Goal: Task Accomplishment & Management: Manage account settings

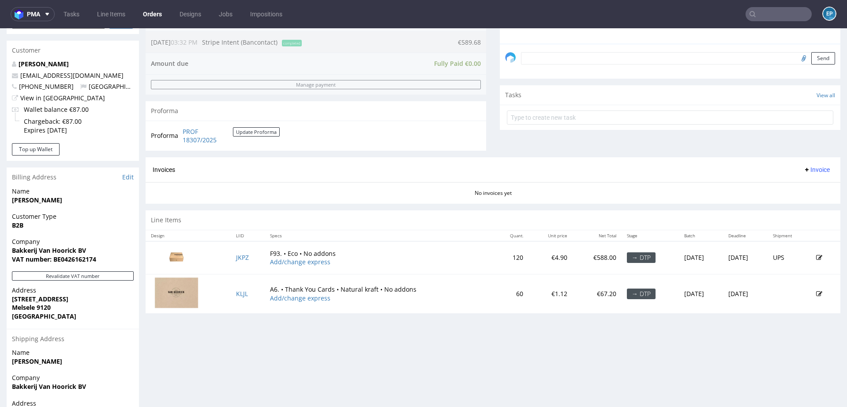
scroll to position [315, 0]
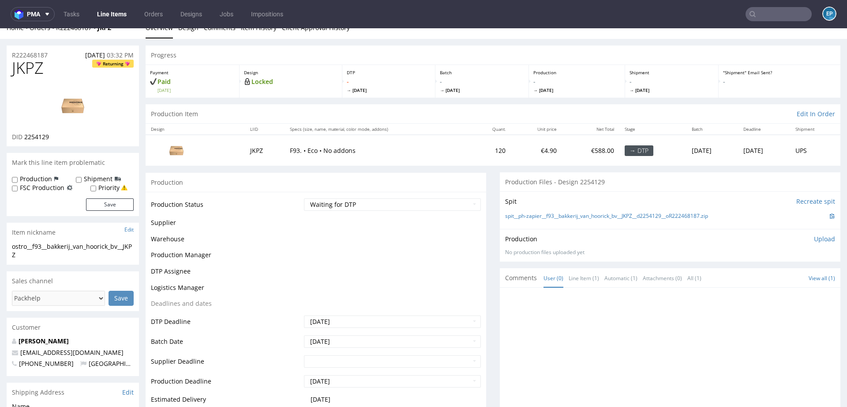
scroll to position [13, 0]
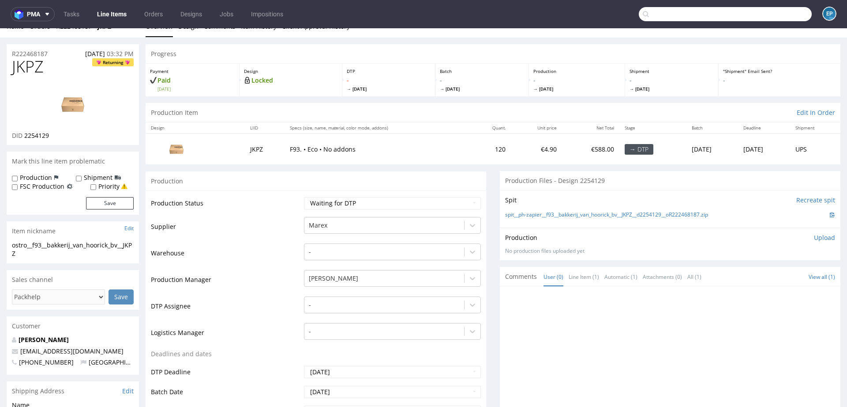
click at [766, 19] on input "text" at bounding box center [725, 14] width 173 height 14
paste input "XOZT"
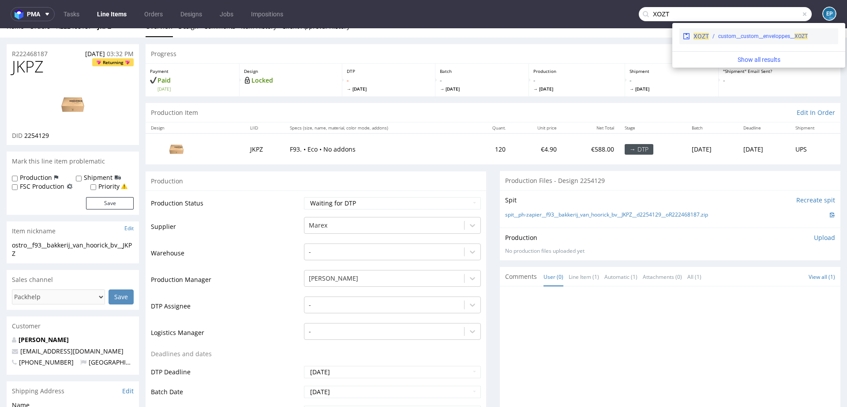
type input "XOZT"
click at [744, 31] on div "XOZT custom__custom__enveloppes__ XOZT" at bounding box center [759, 36] width 159 height 16
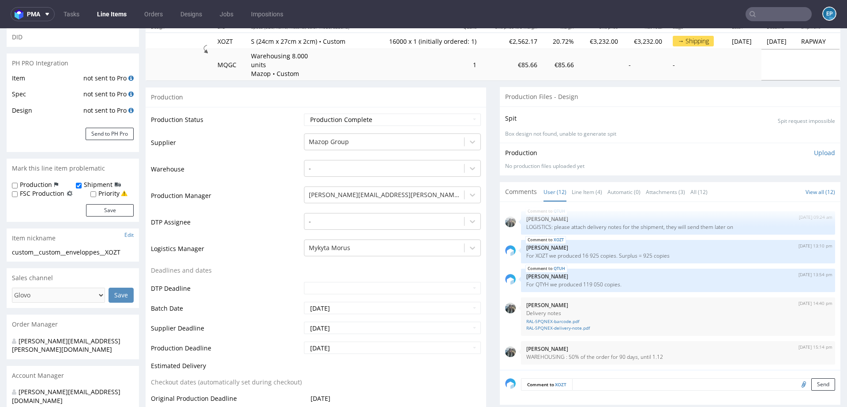
scroll to position [107, 0]
click at [577, 190] on link "Line Item (4)" at bounding box center [587, 191] width 30 height 19
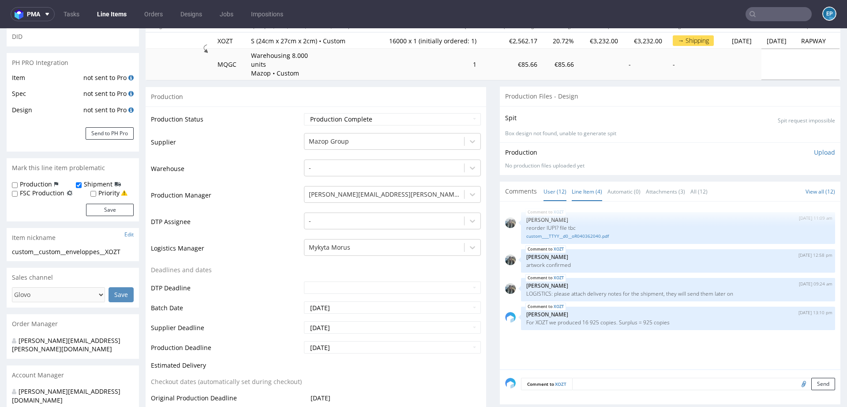
click at [544, 190] on link "User (12)" at bounding box center [555, 191] width 23 height 19
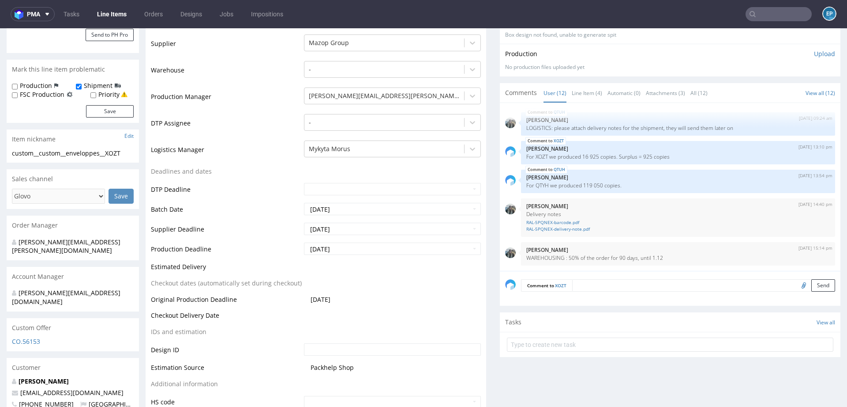
scroll to position [203, 0]
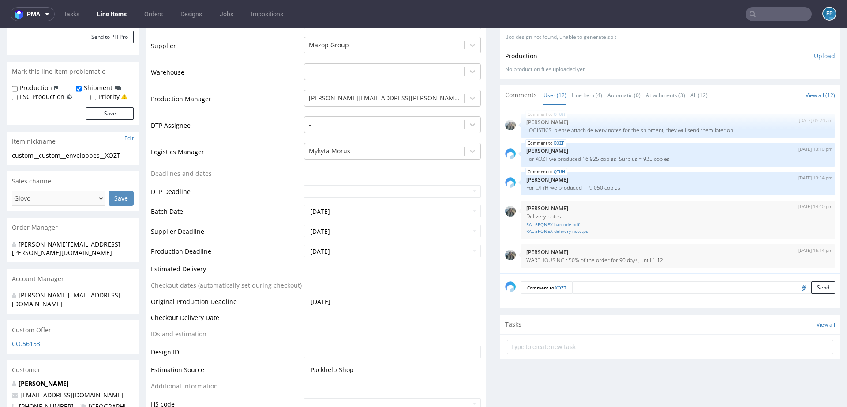
click at [760, 17] on input "text" at bounding box center [779, 14] width 66 height 14
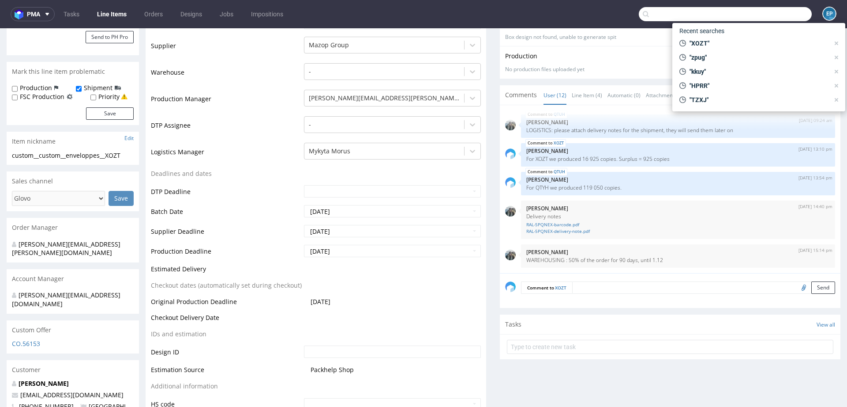
paste input "QTUH"
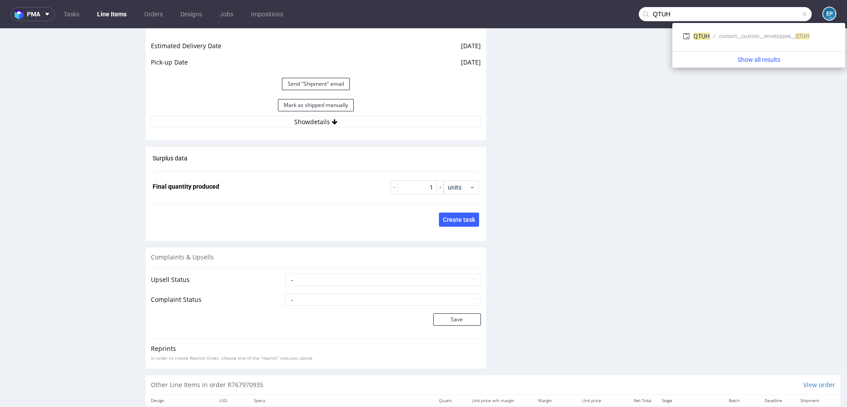
scroll to position [1392, 0]
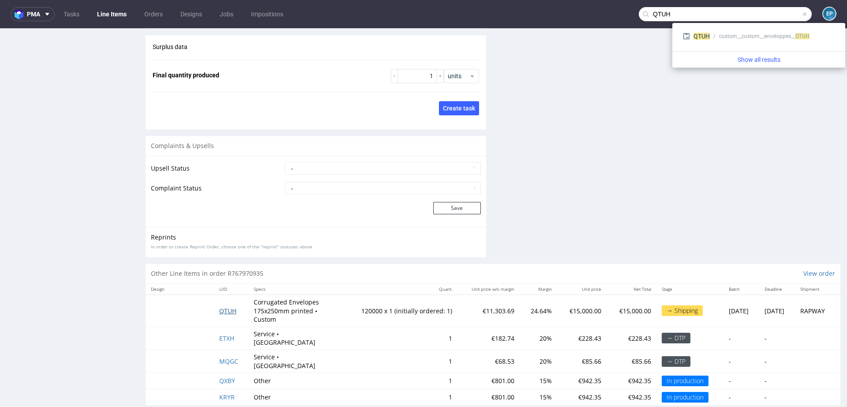
type input "QTUH"
click at [226, 311] on span "QTUH" at bounding box center [227, 310] width 17 height 8
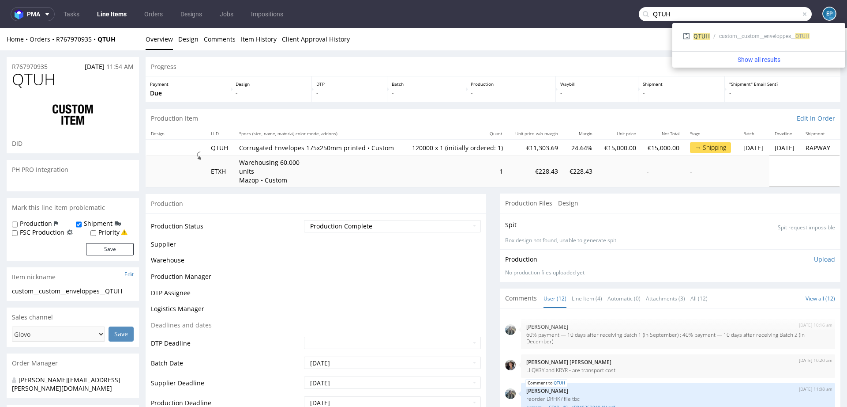
scroll to position [226, 0]
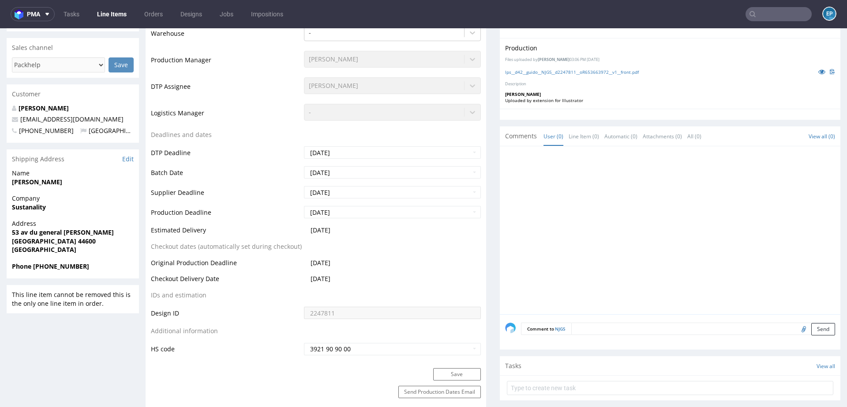
scroll to position [309, 0]
drag, startPoint x: 9, startPoint y: 182, endPoint x: 63, endPoint y: 180, distance: 53.4
click at [63, 180] on div "Name CHIARA GUIDO" at bounding box center [73, 180] width 132 height 25
copy strong "CHIARA GUIDO"
click at [32, 208] on strong "Sustanality" at bounding box center [29, 206] width 34 height 8
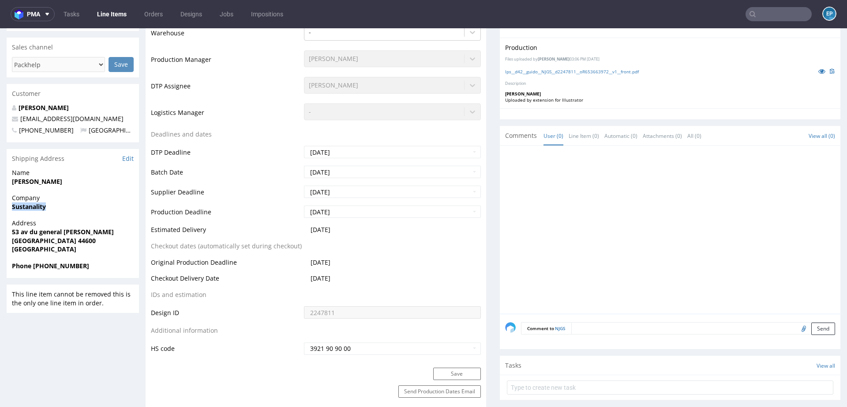
click at [32, 208] on strong "Sustanality" at bounding box center [29, 206] width 34 height 8
copy strong "Sustanality"
click at [27, 180] on strong "CHIARA GUIDO" at bounding box center [37, 181] width 50 height 8
click at [30, 189] on div "Name CHIARA GUIDO" at bounding box center [73, 180] width 132 height 25
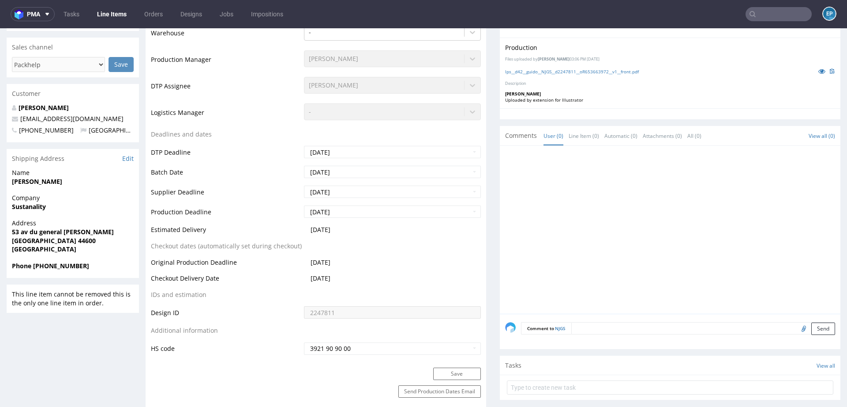
click at [28, 183] on strong "CHIARA GUIDO" at bounding box center [37, 181] width 50 height 8
copy strong "CHIARA"
click at [24, 231] on strong "53 av du general de gaulle" at bounding box center [63, 231] width 102 height 8
drag, startPoint x: 11, startPoint y: 232, endPoint x: 113, endPoint y: 231, distance: 102.8
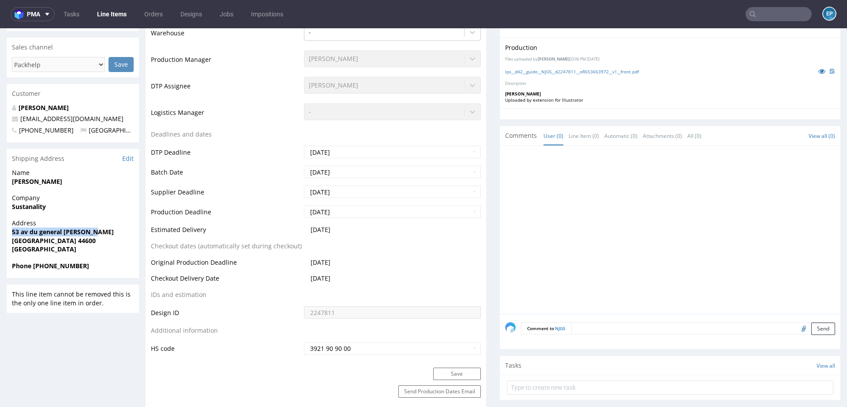
click at [113, 231] on div "Address 53 av du general de gaulle SAINT-NAZAIRE 44600 France" at bounding box center [73, 239] width 132 height 42
copy strong "53 av du general de gaulle"
click at [18, 240] on strong "SAINT-NAZAIRE 44600" at bounding box center [54, 240] width 84 height 8
drag, startPoint x: 62, startPoint y: 240, endPoint x: 11, endPoint y: 236, distance: 51.4
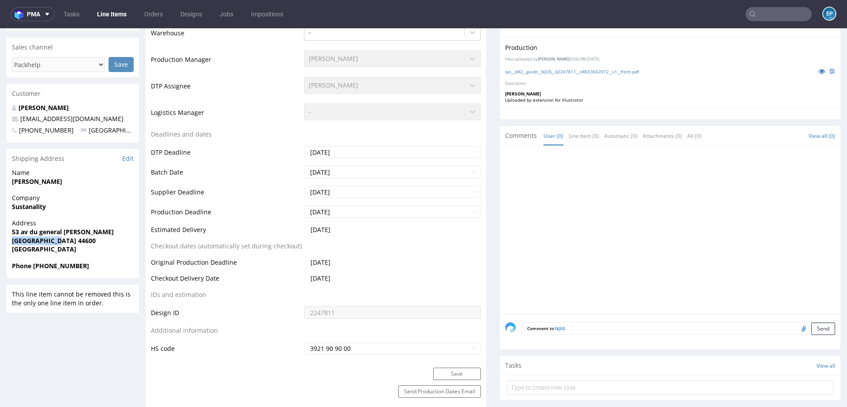
click at [11, 236] on div "Address 53 av du general de gaulle SAINT-NAZAIRE 44600 France" at bounding box center [73, 239] width 132 height 42
copy strong "SAINT-NAZAIRE"
click at [79, 240] on strong "SAINT-NAZAIRE 44600" at bounding box center [54, 240] width 84 height 8
copy strong "44600"
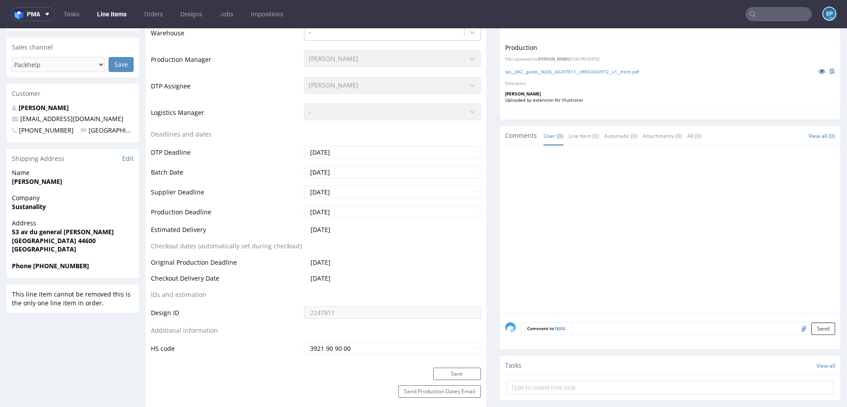
click at [83, 268] on span "Phone +33647898923" at bounding box center [73, 265] width 122 height 9
click at [79, 267] on strong "Phone +33647898923" at bounding box center [50, 265] width 77 height 8
copy strong "33647898923"
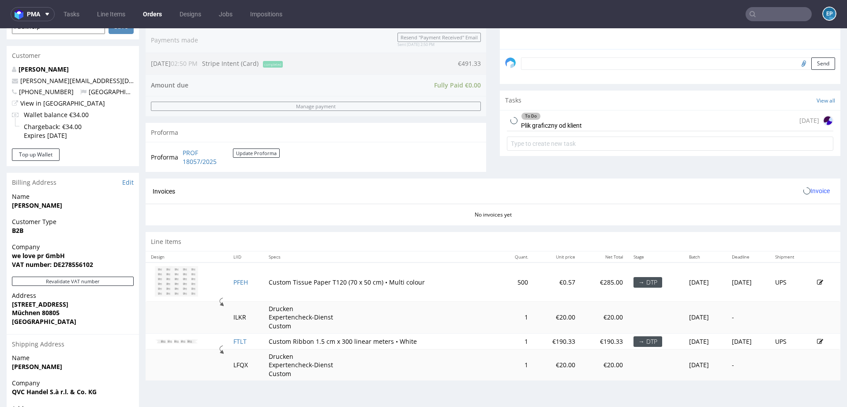
scroll to position [329, 0]
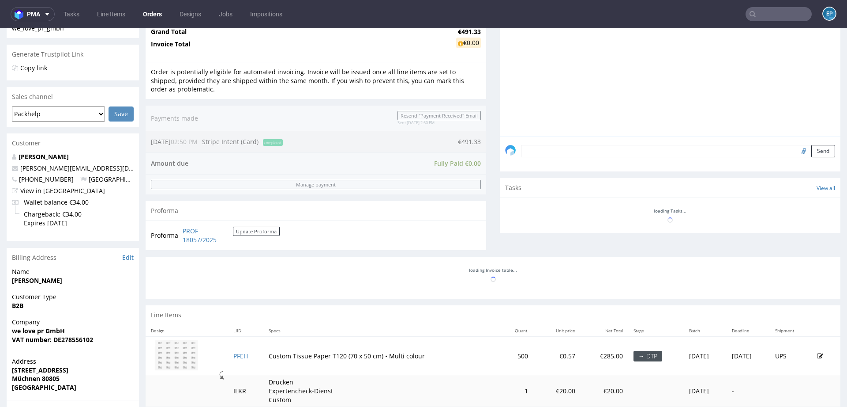
scroll to position [329, 0]
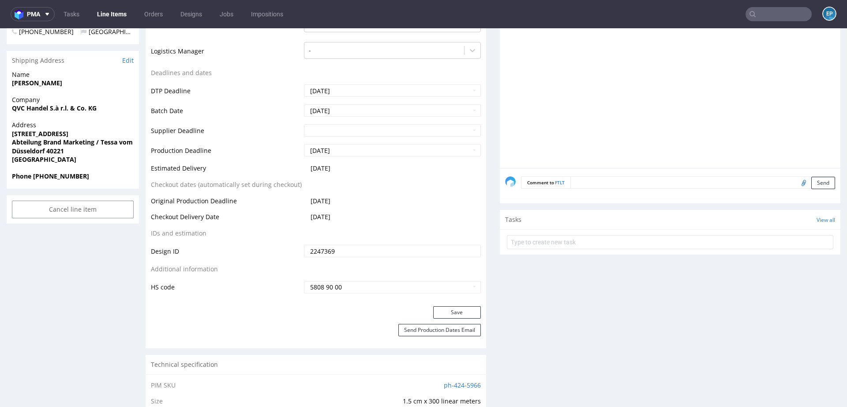
scroll to position [308, 0]
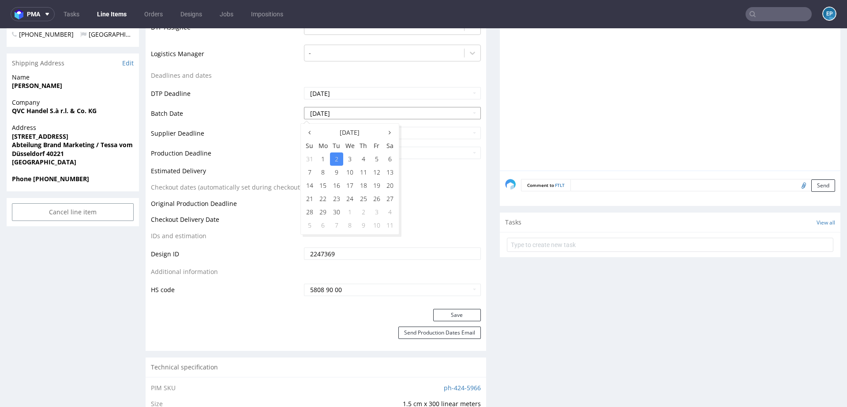
click at [349, 109] on input "2025-09-02" at bounding box center [392, 113] width 177 height 12
click at [312, 126] on th at bounding box center [309, 132] width 13 height 13
click at [232, 127] on td "Supplier Deadline" at bounding box center [226, 136] width 151 height 20
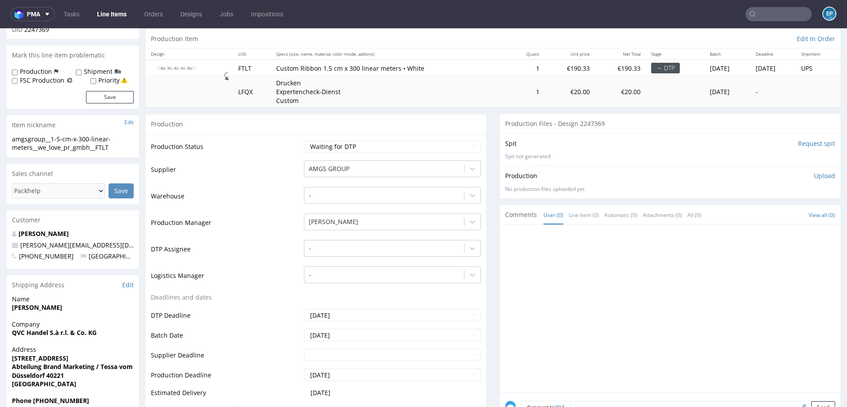
scroll to position [83, 0]
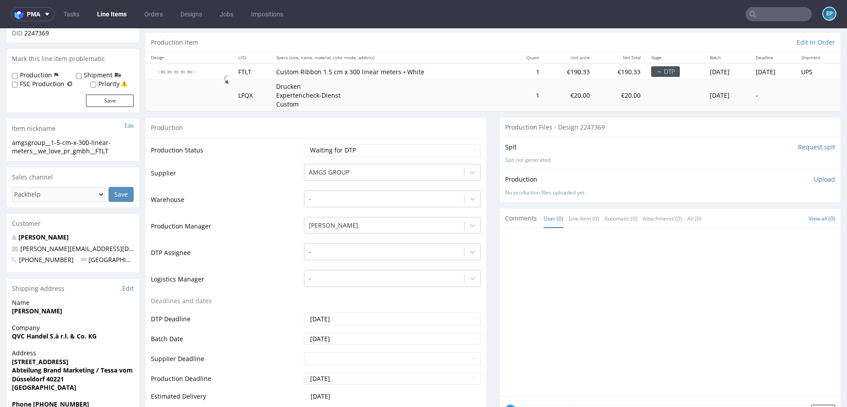
click at [48, 75] on label "Production" at bounding box center [36, 75] width 32 height 9
click at [18, 75] on input "Production" at bounding box center [15, 75] width 6 height 7
checkbox input "true"
click at [107, 100] on button "Save" at bounding box center [110, 100] width 48 height 12
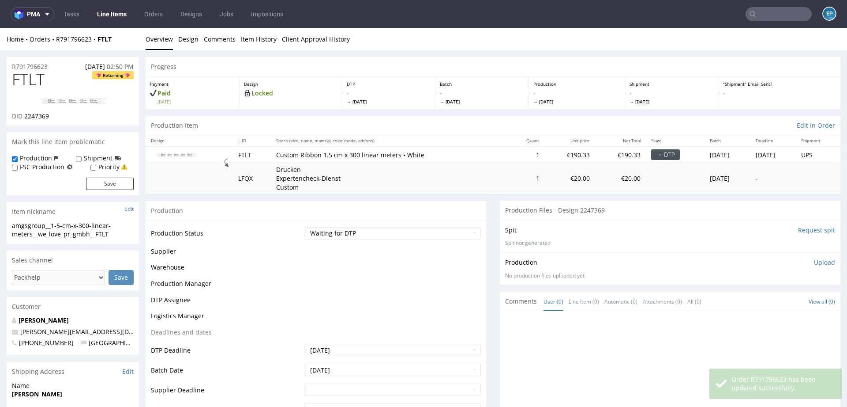
scroll to position [218, 0]
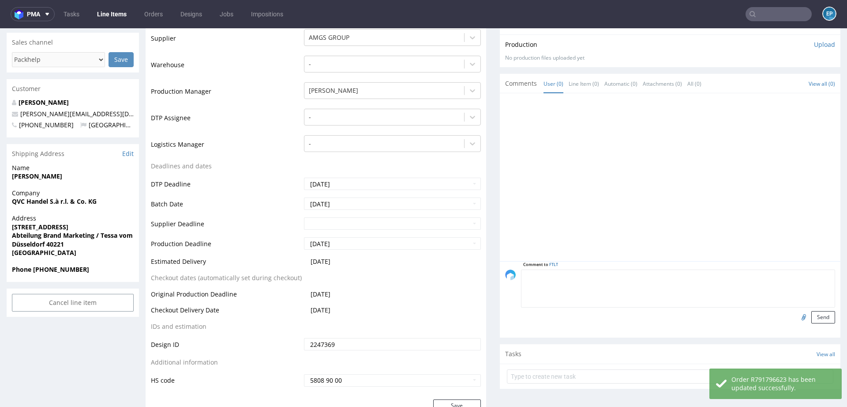
click at [585, 279] on textarea at bounding box center [678, 288] width 314 height 38
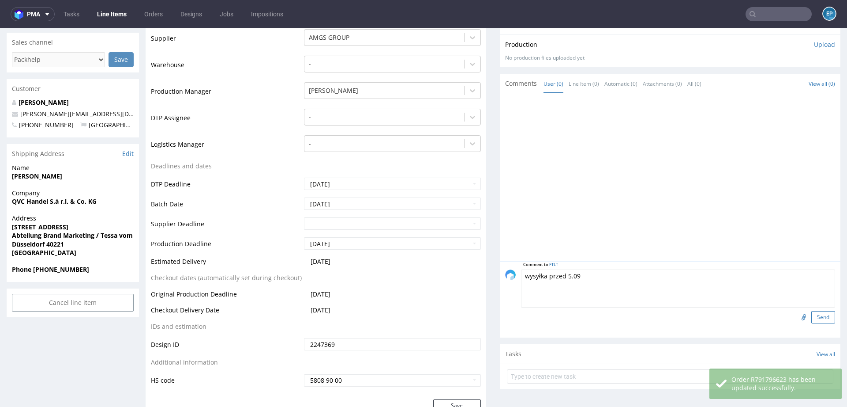
type textarea "wysyłka przed 5.09"
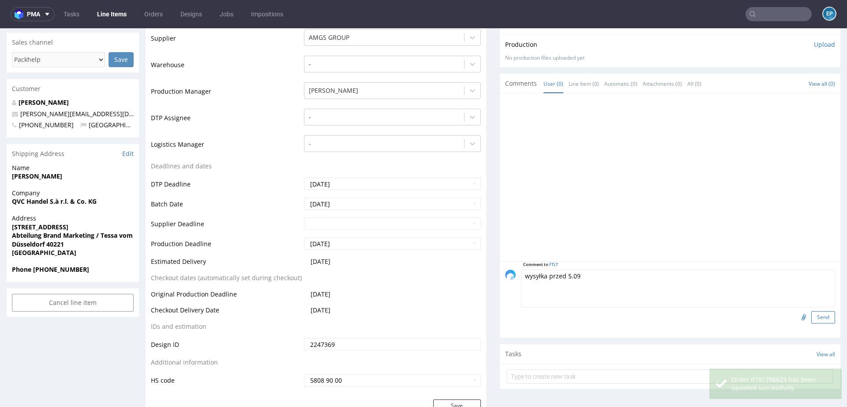
click at [823, 317] on button "Send" at bounding box center [824, 317] width 24 height 12
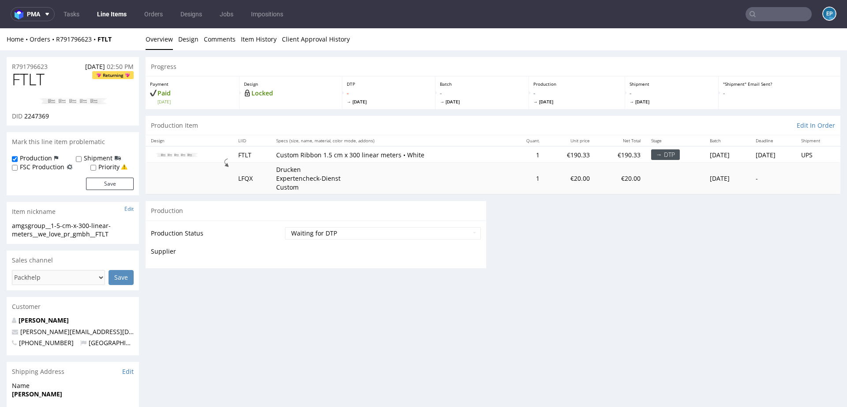
scroll to position [0, 0]
